Goal: Task Accomplishment & Management: Manage account settings

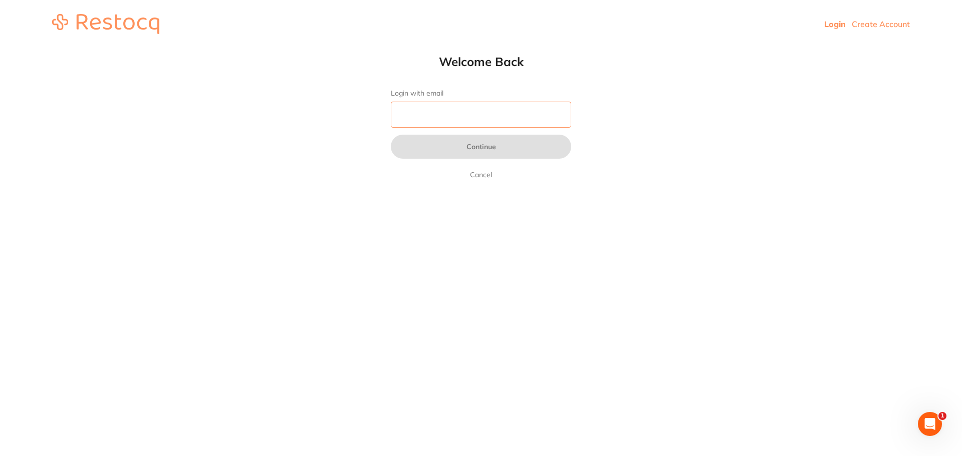
click at [449, 114] on input "Login with email" at bounding box center [481, 115] width 180 height 26
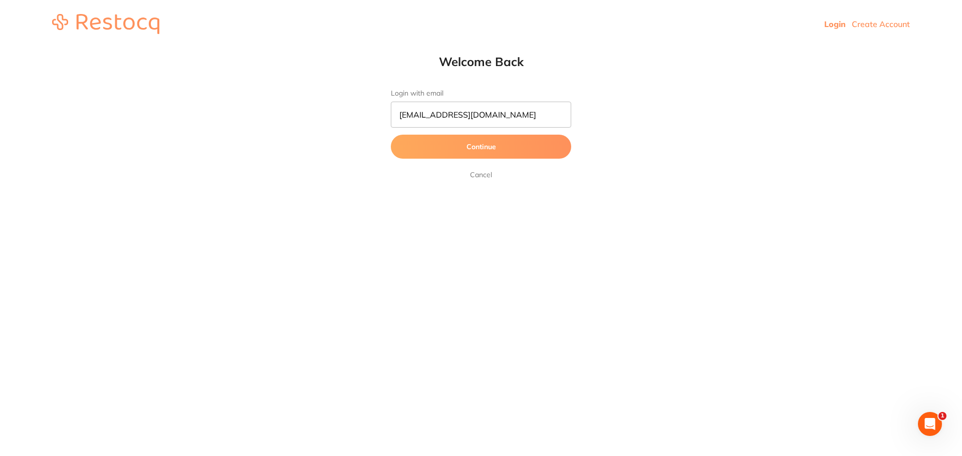
click at [489, 149] on button "Continue" at bounding box center [481, 147] width 180 height 24
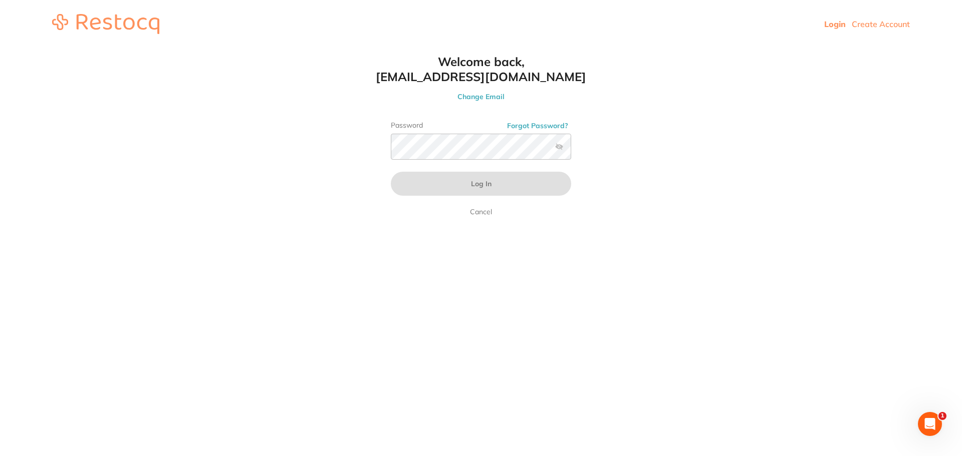
click at [495, 99] on button "Change Email" at bounding box center [481, 96] width 220 height 9
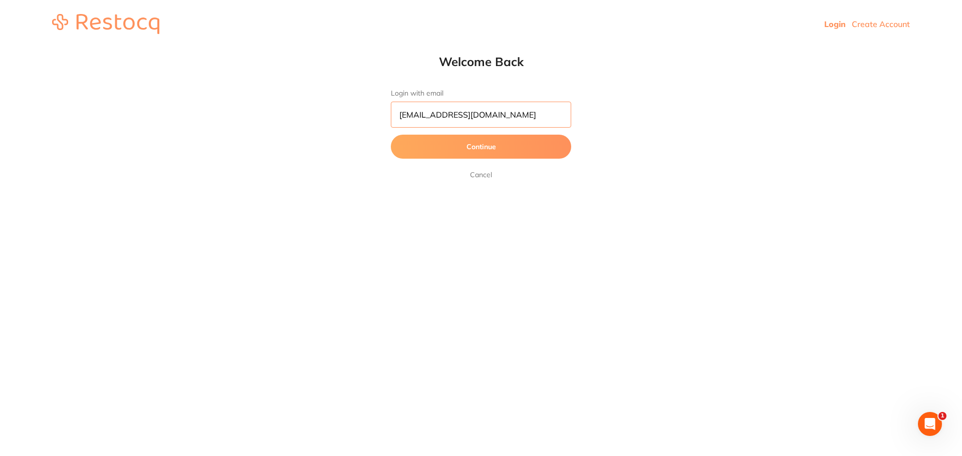
drag, startPoint x: 530, startPoint y: 114, endPoint x: 116, endPoint y: 75, distance: 415.6
click at [116, 48] on html "Login Create Account Welcome Back Login with email info@thesmilespace.com.au Co…" at bounding box center [481, 24] width 962 height 48
type input "lillipilli@thesmilespace.com.au"
click at [451, 146] on button "Continue" at bounding box center [481, 147] width 180 height 24
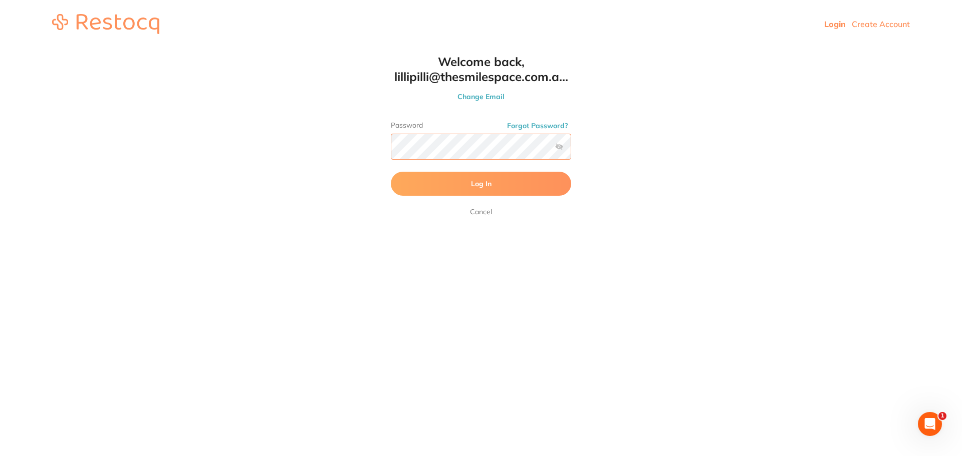
click at [391, 172] on button "Log In" at bounding box center [481, 184] width 180 height 24
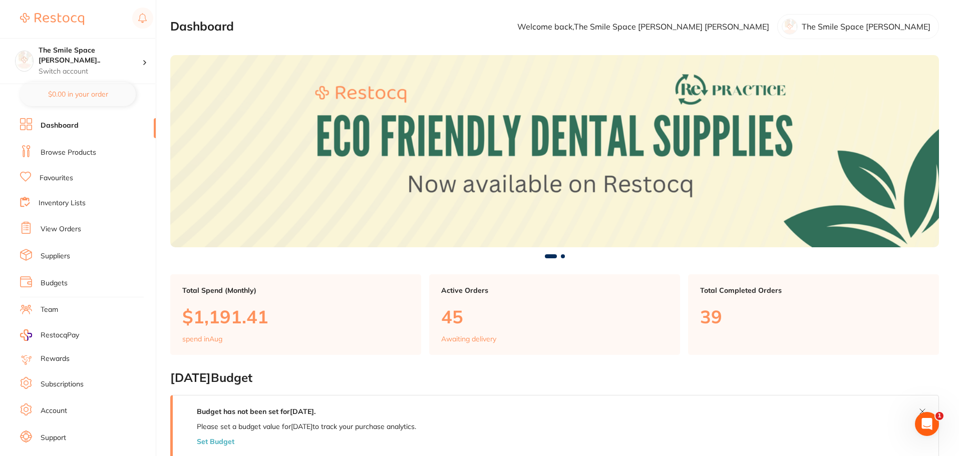
click at [44, 254] on link "Suppliers" at bounding box center [56, 256] width 30 height 10
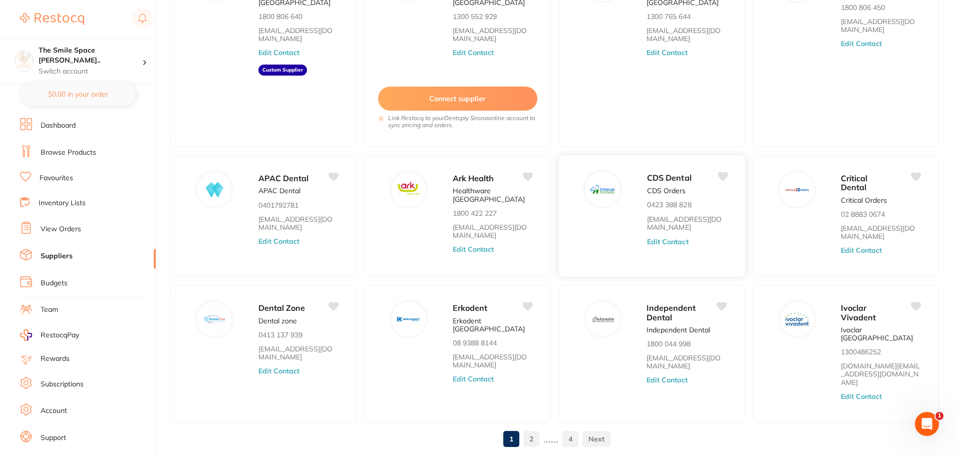
scroll to position [154, 0]
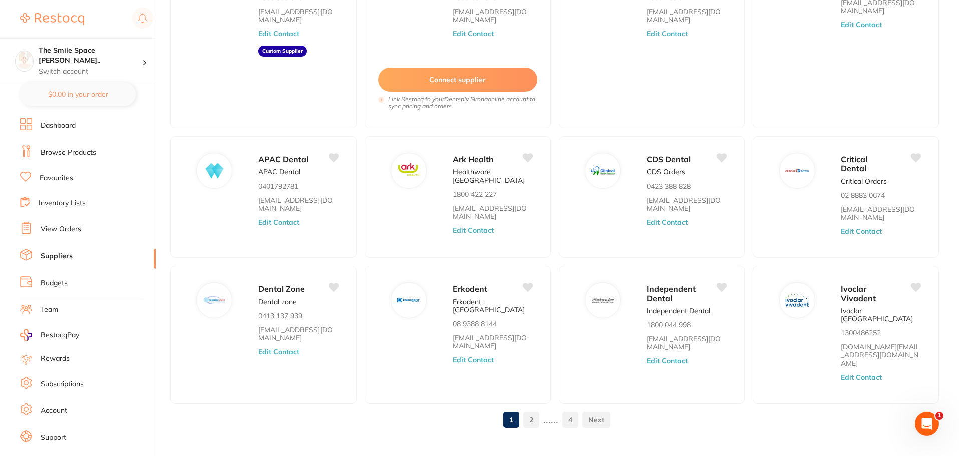
click at [532, 410] on link "2" at bounding box center [531, 420] width 16 height 20
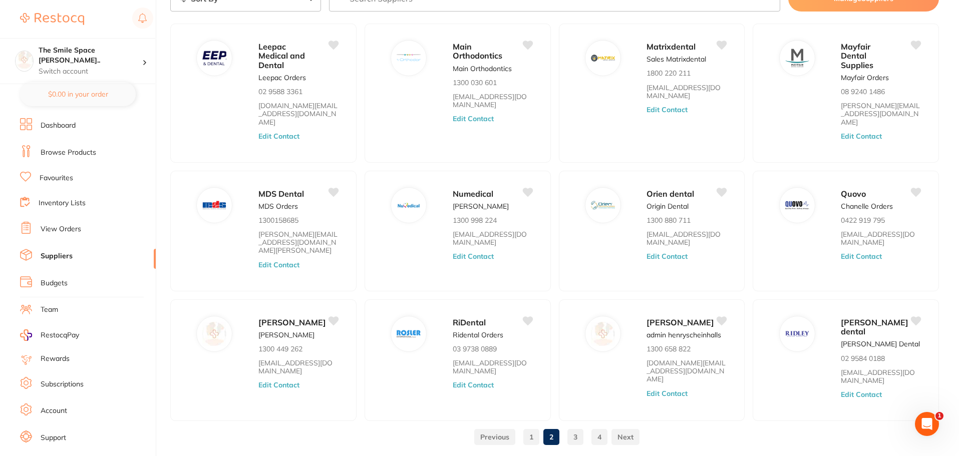
scroll to position [70, 0]
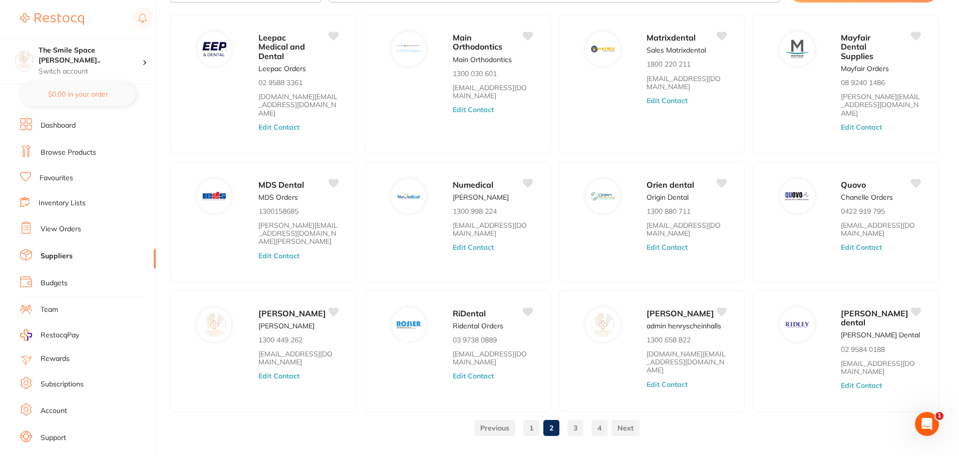
click at [575, 418] on link "3" at bounding box center [576, 428] width 16 height 20
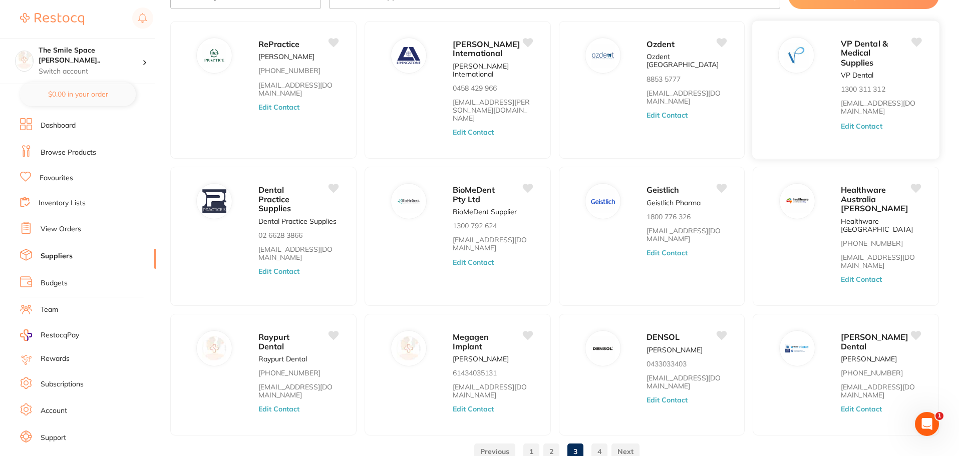
scroll to position [96, 0]
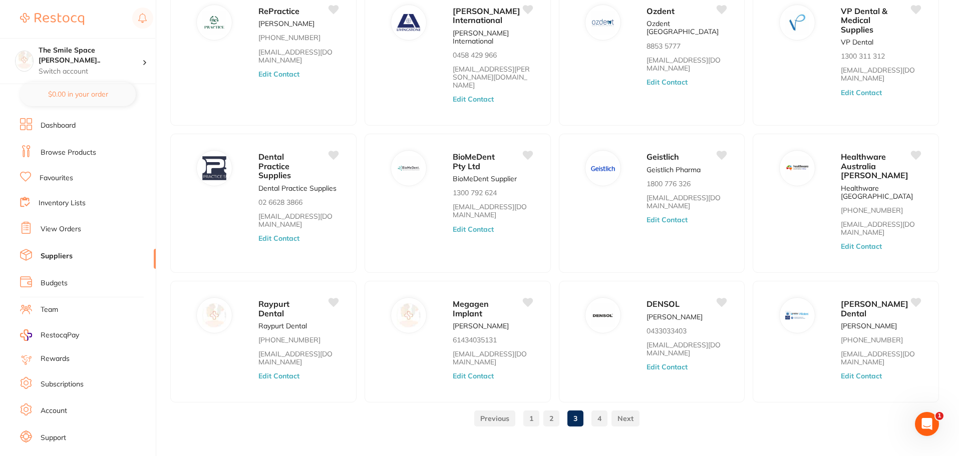
click at [595, 409] on link "4" at bounding box center [600, 419] width 16 height 20
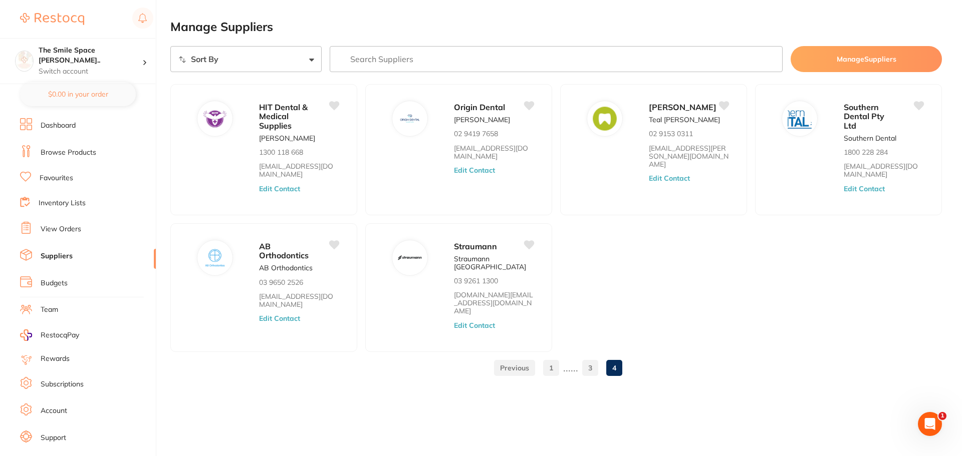
click at [520, 358] on link at bounding box center [514, 368] width 41 height 20
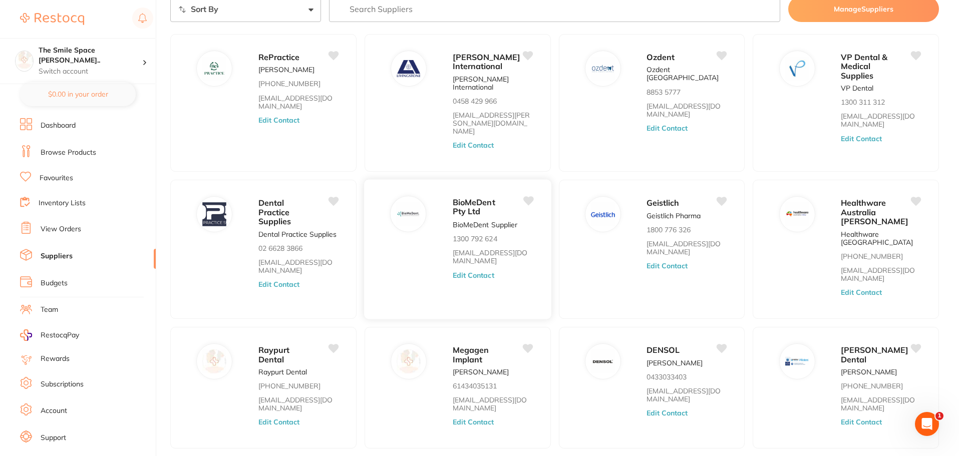
scroll to position [96, 0]
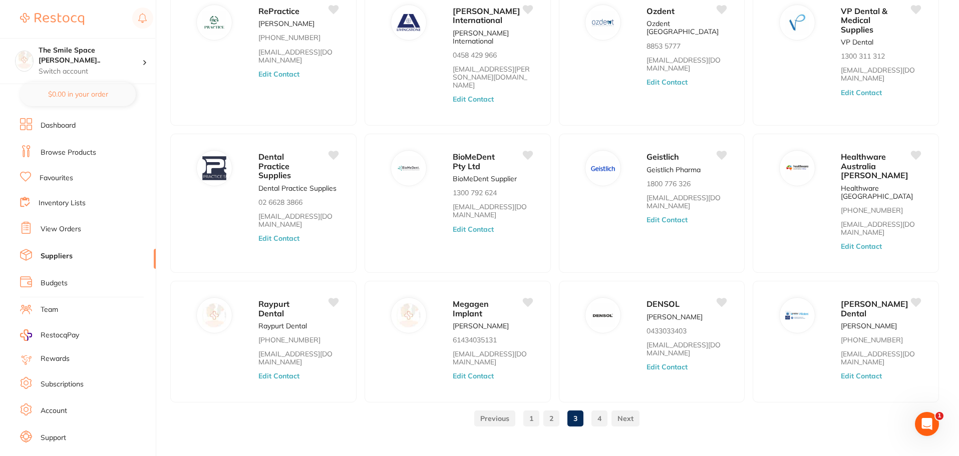
click at [492, 409] on link at bounding box center [494, 419] width 41 height 20
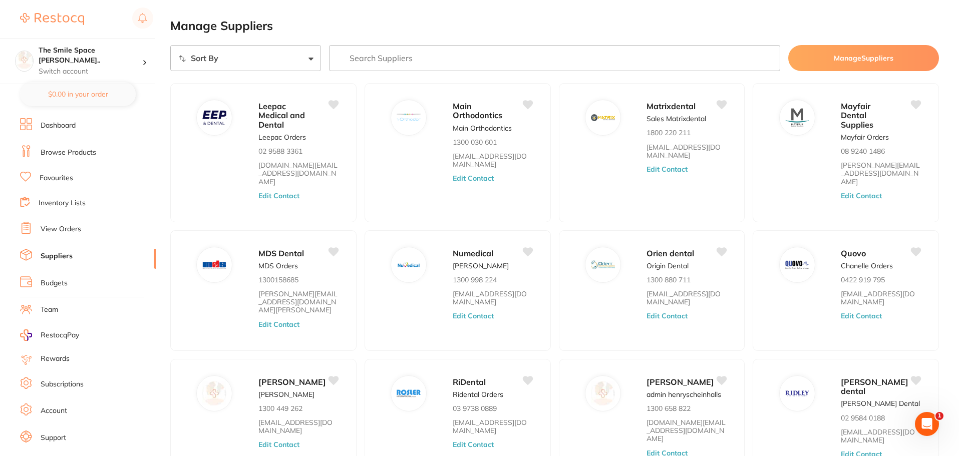
scroll to position [0, 0]
click at [59, 55] on h4 "The Smile Space Lilli P..." at bounding box center [91, 56] width 104 height 20
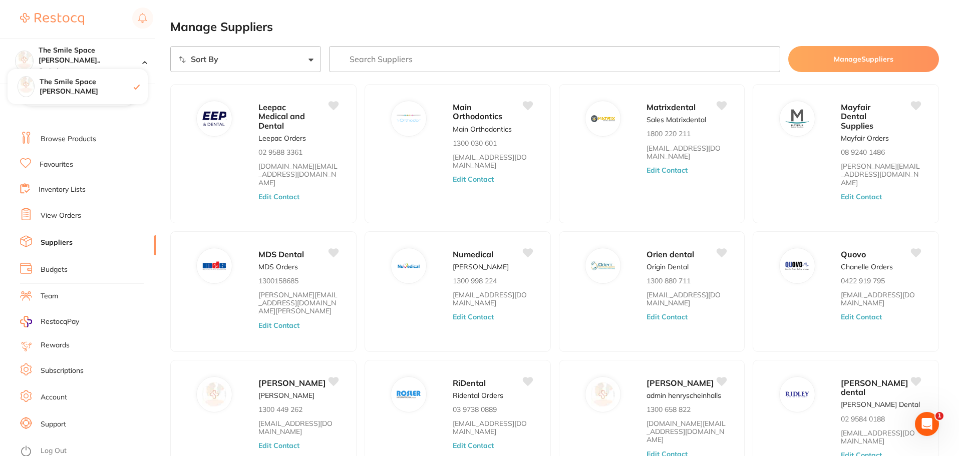
scroll to position [17, 0]
click at [55, 450] on link "Log Out" at bounding box center [54, 448] width 26 height 10
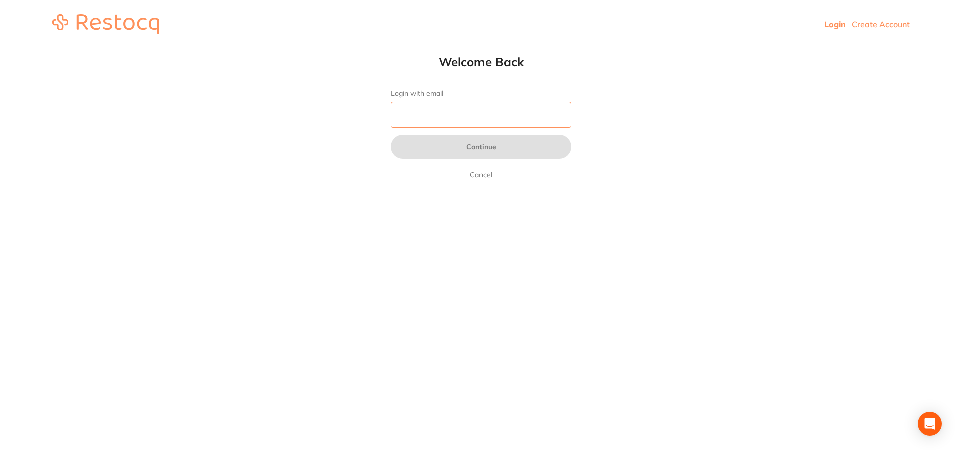
click at [497, 121] on input "Login with email" at bounding box center [481, 115] width 180 height 26
type input "[EMAIL_ADDRESS][DOMAIN_NAME]"
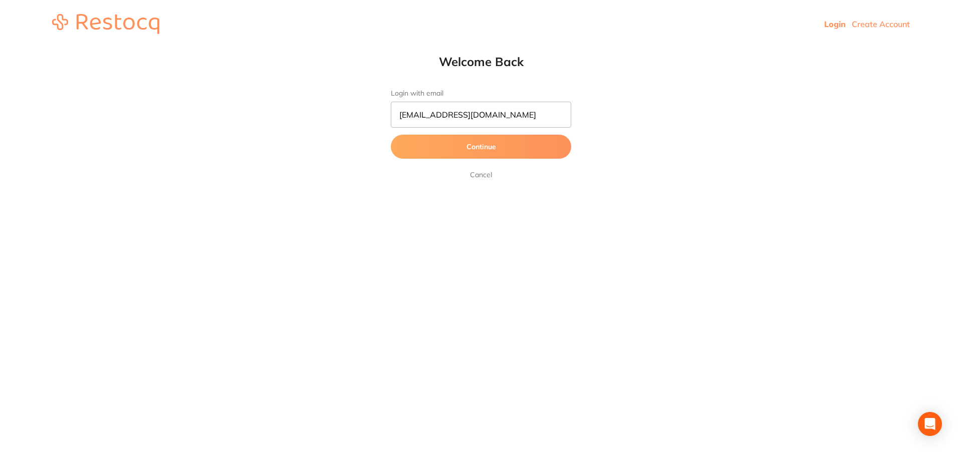
click at [421, 143] on button "Continue" at bounding box center [481, 147] width 180 height 24
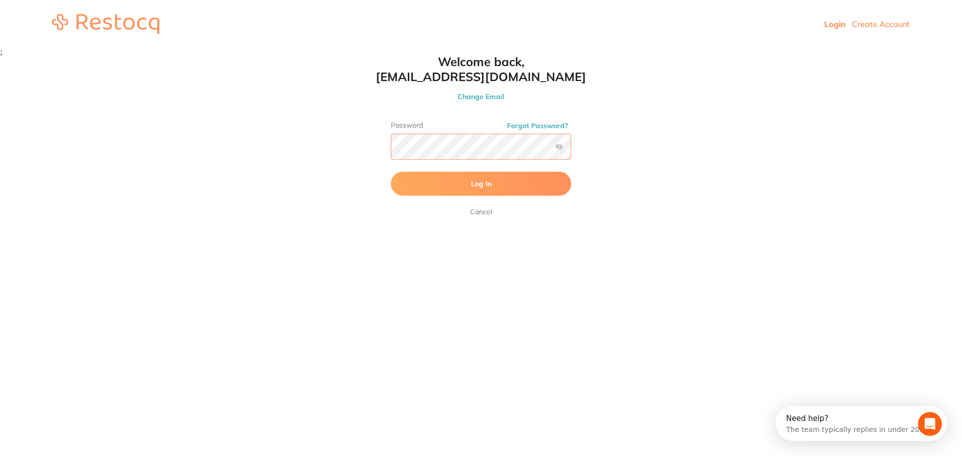
click at [391, 172] on button "Log In" at bounding box center [481, 184] width 180 height 24
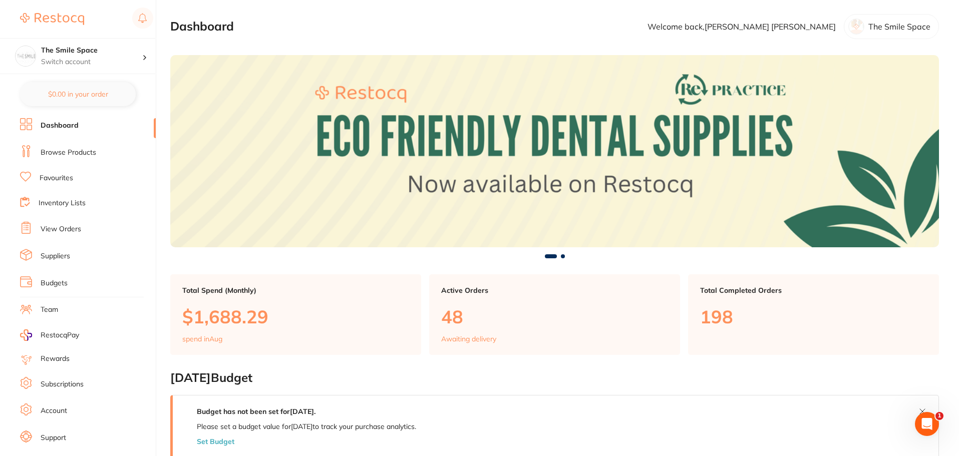
click at [64, 261] on li "Suppliers" at bounding box center [88, 256] width 136 height 15
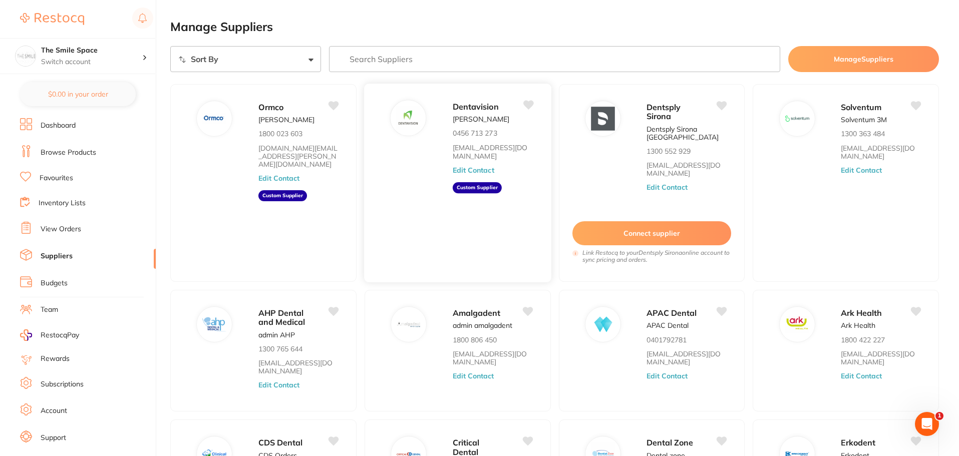
click at [466, 147] on link "[EMAIL_ADDRESS][DOMAIN_NAME]" at bounding box center [493, 152] width 80 height 17
click at [350, 172] on div "[PERSON_NAME] 1800 023 603 [DOMAIN_NAME][EMAIL_ADDRESS][PERSON_NAME][DOMAIN_NAM…" at bounding box center [263, 183] width 188 height 200
click at [417, 169] on div "Dentavision [PERSON_NAME] 0456 713 273 [EMAIL_ADDRESS][DOMAIN_NAME] Edit Contac…" at bounding box center [458, 183] width 188 height 200
click at [471, 168] on button "Edit Contact" at bounding box center [474, 170] width 42 height 8
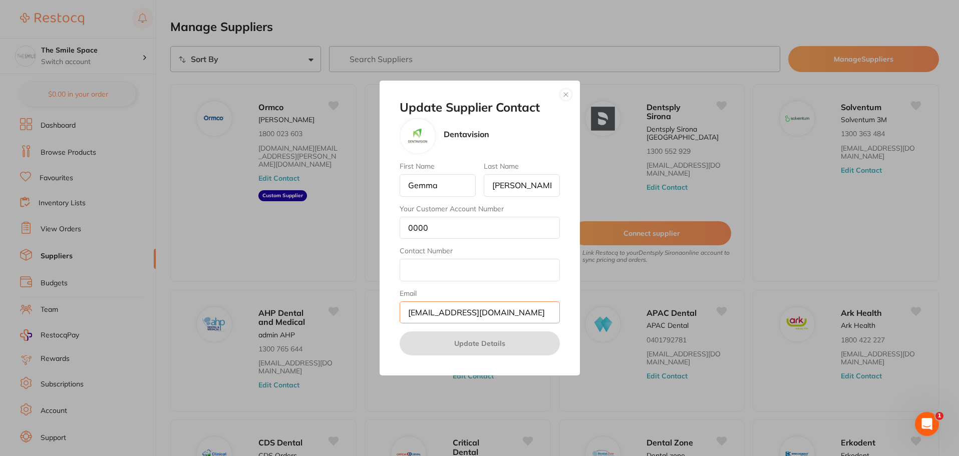
drag, startPoint x: 539, startPoint y: 315, endPoint x: 385, endPoint y: 312, distance: 153.8
click at [385, 312] on div "Update Supplier Contact Dentavision First Name [PERSON_NAME] Last Name [PERSON_…" at bounding box center [480, 229] width 200 height 296
click at [567, 95] on button "button" at bounding box center [566, 95] width 12 height 12
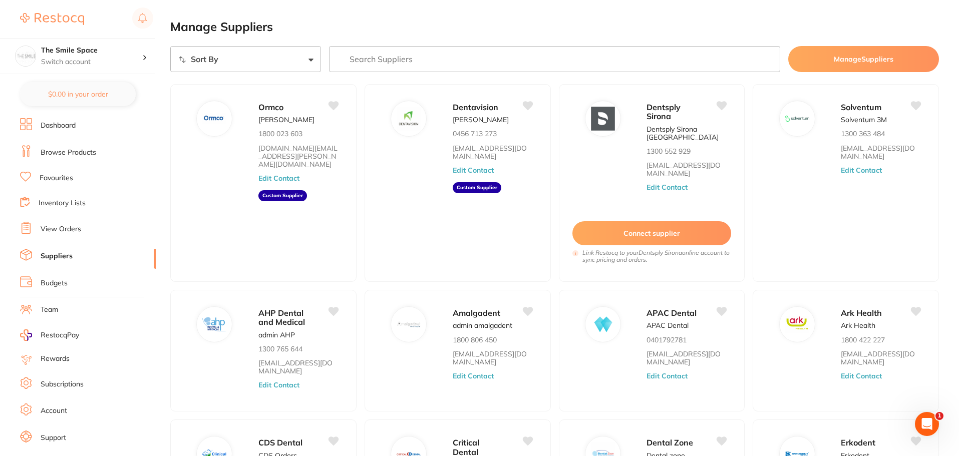
click at [62, 147] on li "Browse Products" at bounding box center [88, 152] width 136 height 15
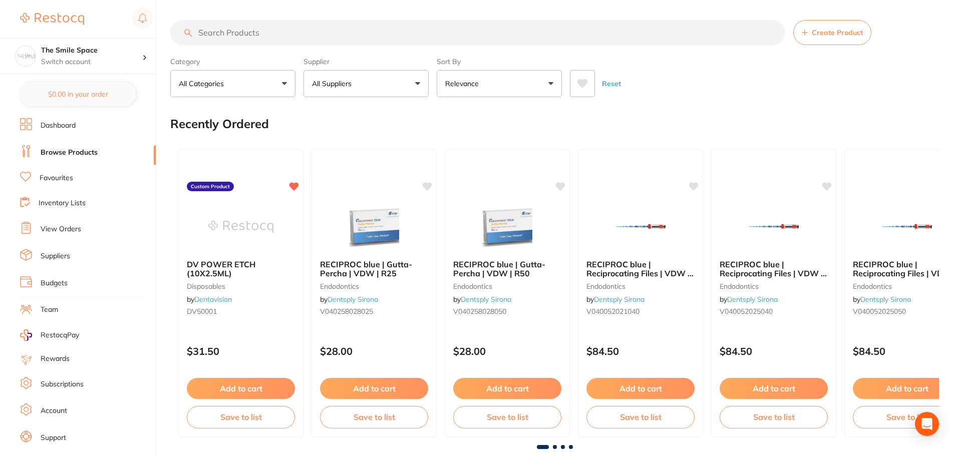
drag, startPoint x: 247, startPoint y: 31, endPoint x: 253, endPoint y: 28, distance: 6.7
click at [248, 30] on input "search" at bounding box center [477, 32] width 615 height 25
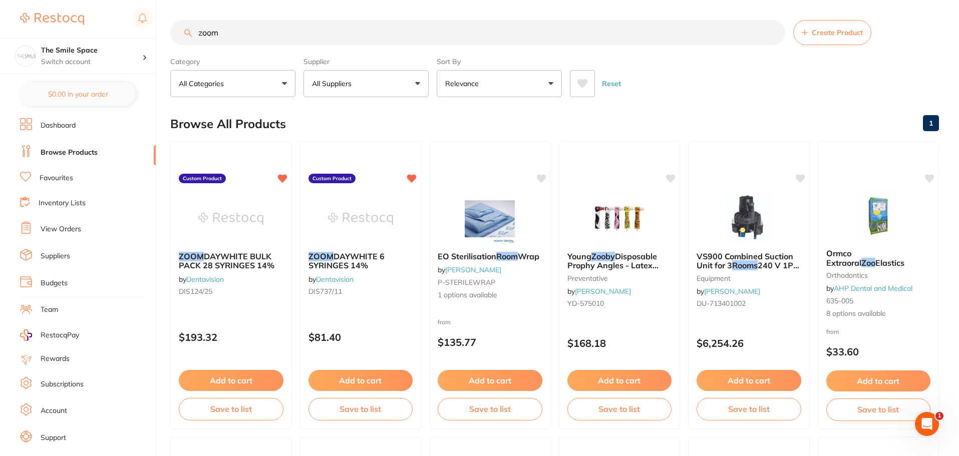
type input "zoom"
